Goal: Task Accomplishment & Management: Manage account settings

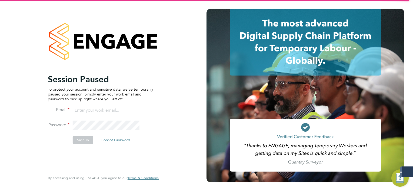
type input "[EMAIL_ADDRESS][DOMAIN_NAME]"
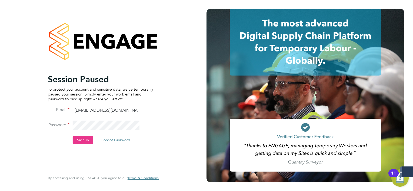
click at [82, 135] on li "Password" at bounding box center [100, 128] width 105 height 15
click at [79, 141] on button "Sign In" at bounding box center [83, 140] width 21 height 9
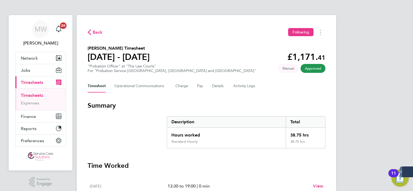
click at [42, 94] on link "Timesheets" at bounding box center [32, 95] width 22 height 5
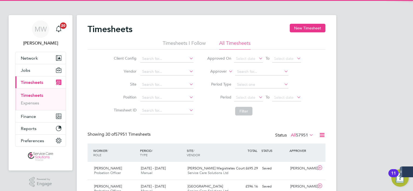
click at [215, 73] on label "Approver" at bounding box center [214, 71] width 24 height 5
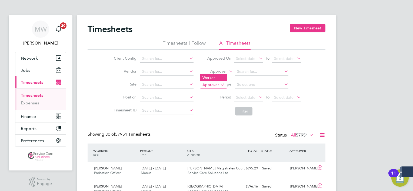
click at [218, 77] on li "Worker" at bounding box center [213, 77] width 26 height 7
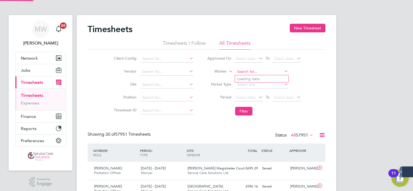
click at [251, 70] on input at bounding box center [261, 72] width 53 height 8
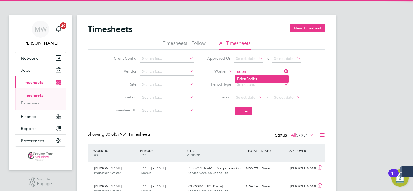
click at [253, 78] on li "Eden Podier" at bounding box center [261, 78] width 53 height 7
type input "Eden Podier"
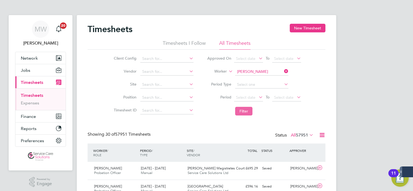
click at [242, 110] on button "Filter" at bounding box center [243, 111] width 17 height 9
click at [225, 167] on div "Community Integration Service Care Solutions Ltd" at bounding box center [208, 171] width 47 height 14
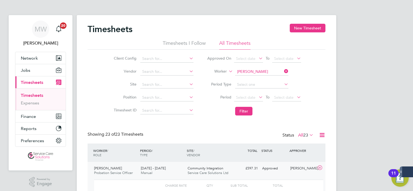
click at [210, 171] on span "Service Care Solutions Ltd" at bounding box center [207, 173] width 41 height 5
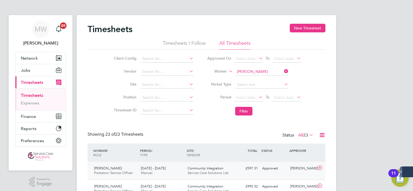
click at [239, 172] on div "£597.31 Approved" at bounding box center [246, 168] width 28 height 9
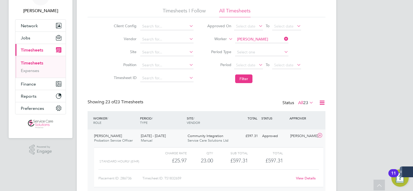
click at [298, 181] on link "View Details" at bounding box center [306, 178] width 20 height 5
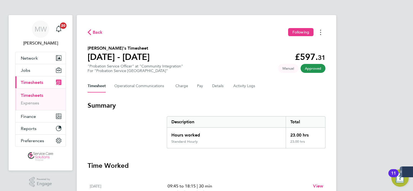
click at [319, 32] on button "Timesheets Menu" at bounding box center [320, 32] width 10 height 8
click at [305, 43] on link "Download timesheet" at bounding box center [292, 44] width 65 height 11
